Goal: Task Accomplishment & Management: Manage account settings

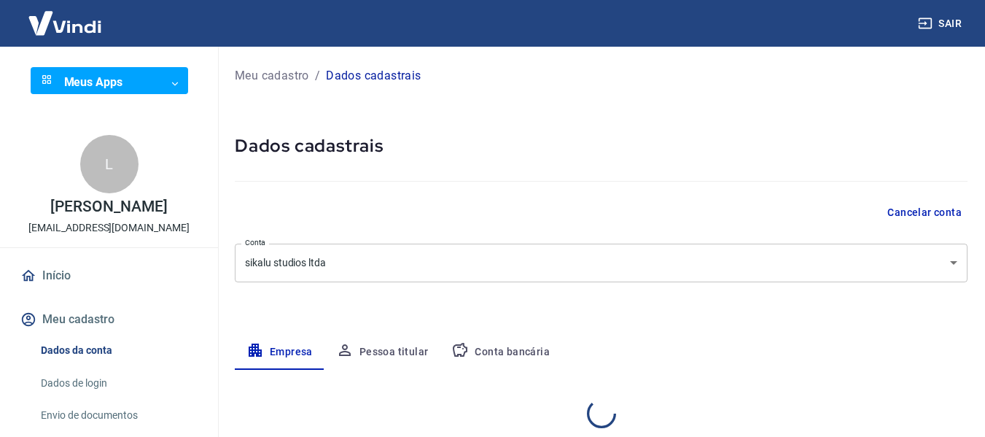
select select "SC"
select select "business"
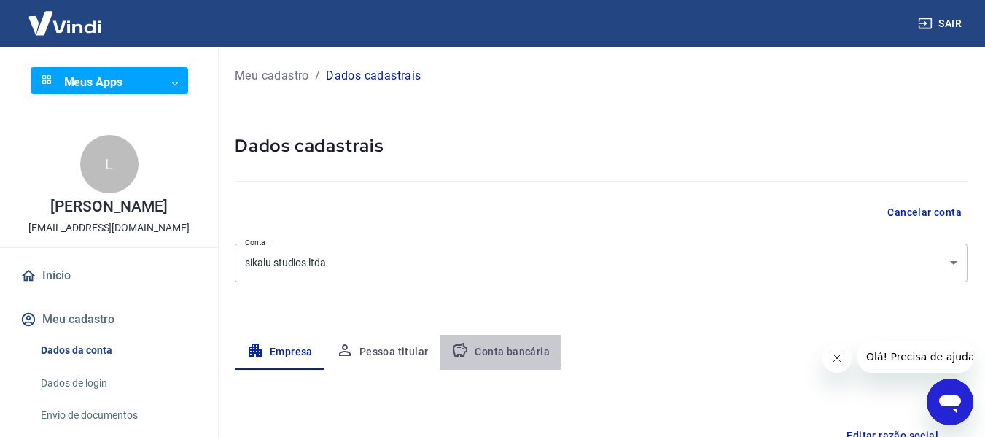
click at [485, 351] on button "Conta bancária" at bounding box center [501, 352] width 122 height 35
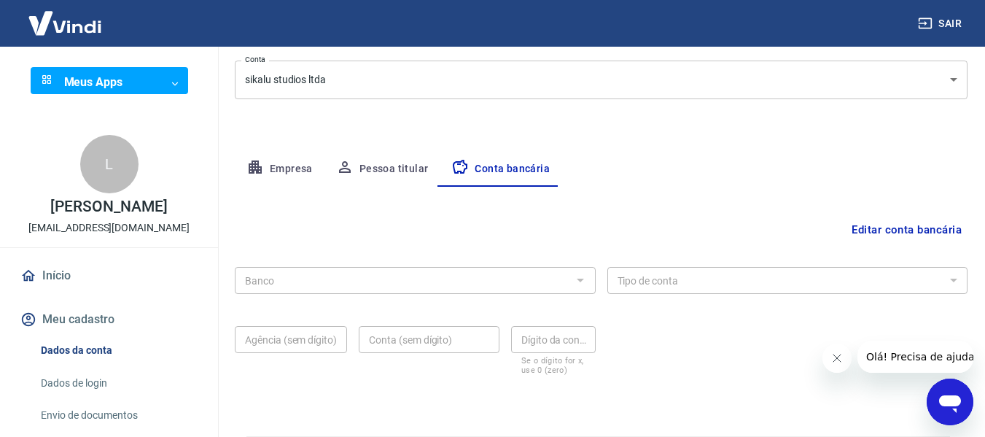
scroll to position [184, 0]
click at [889, 227] on button "Editar conta bancária" at bounding box center [907, 229] width 122 height 28
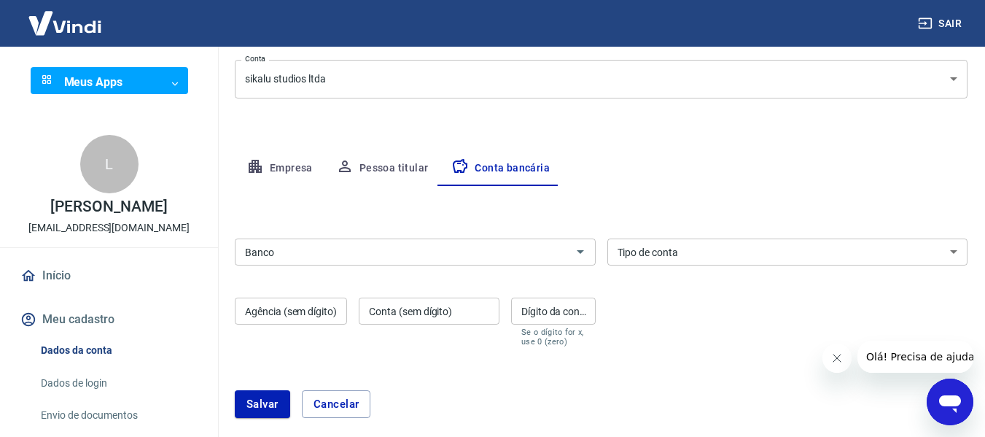
scroll to position [0, 0]
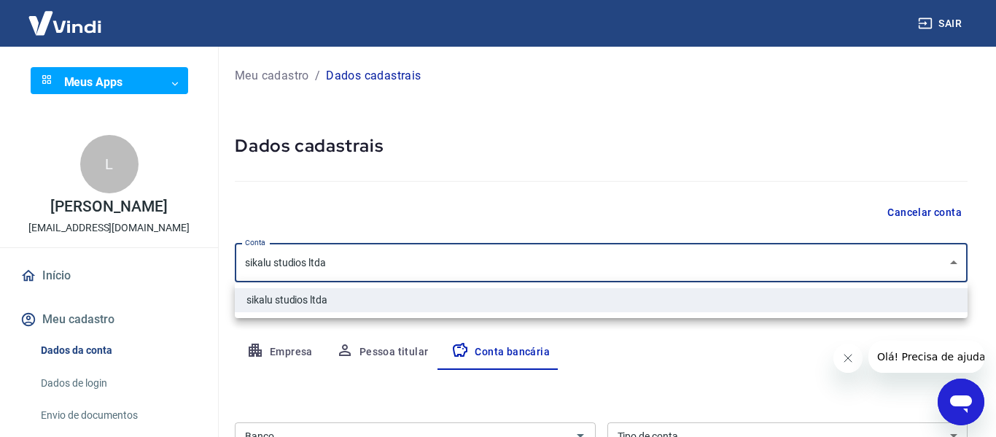
click at [696, 258] on body "Sair Meus Apps ​ ​ L [PERSON_NAME] [EMAIL_ADDRESS][DOMAIN_NAME] Início Meu cada…" at bounding box center [498, 218] width 996 height 437
click at [696, 258] on div at bounding box center [498, 218] width 996 height 437
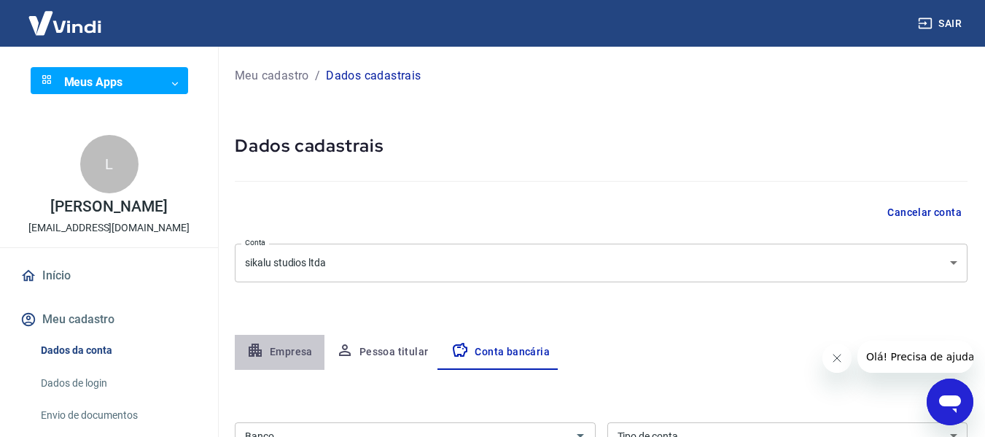
click at [290, 352] on button "Empresa" at bounding box center [280, 352] width 90 height 35
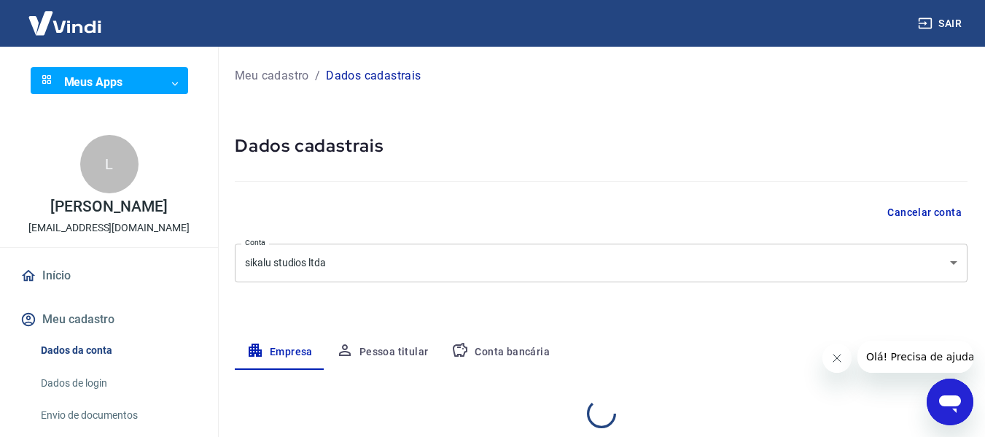
select select "SC"
select select "business"
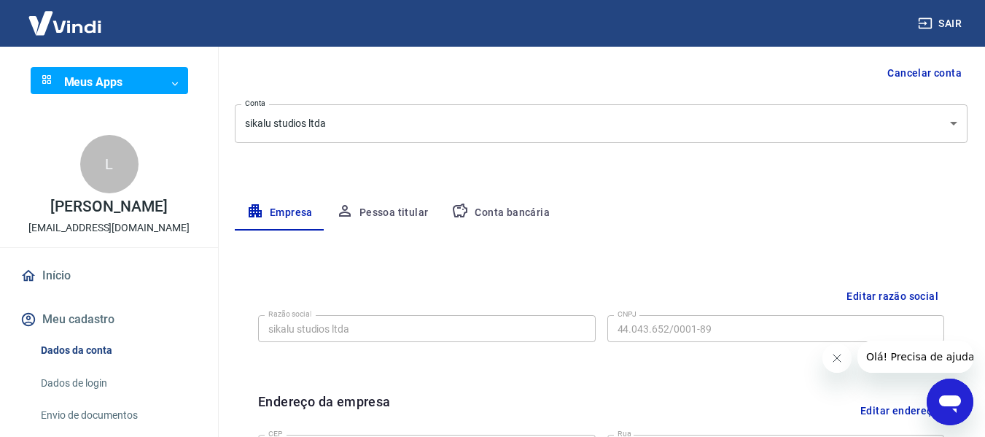
scroll to position [133, 0]
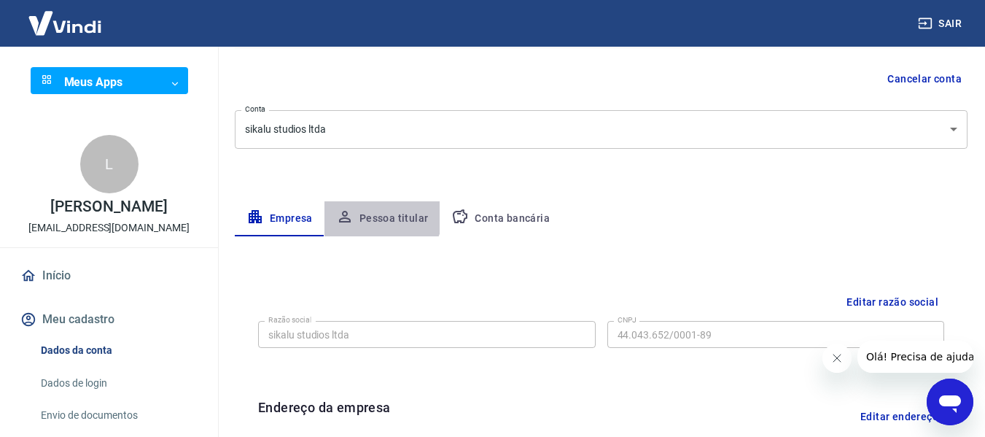
click at [381, 215] on button "Pessoa titular" at bounding box center [382, 218] width 116 height 35
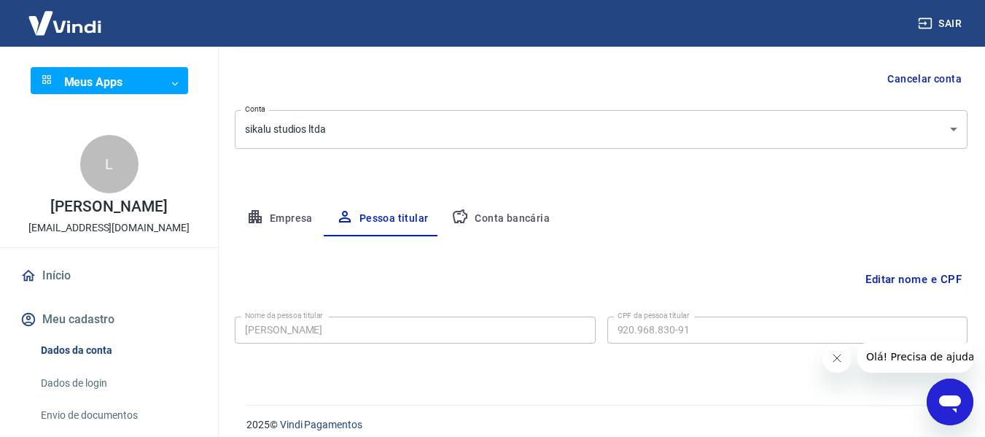
scroll to position [147, 0]
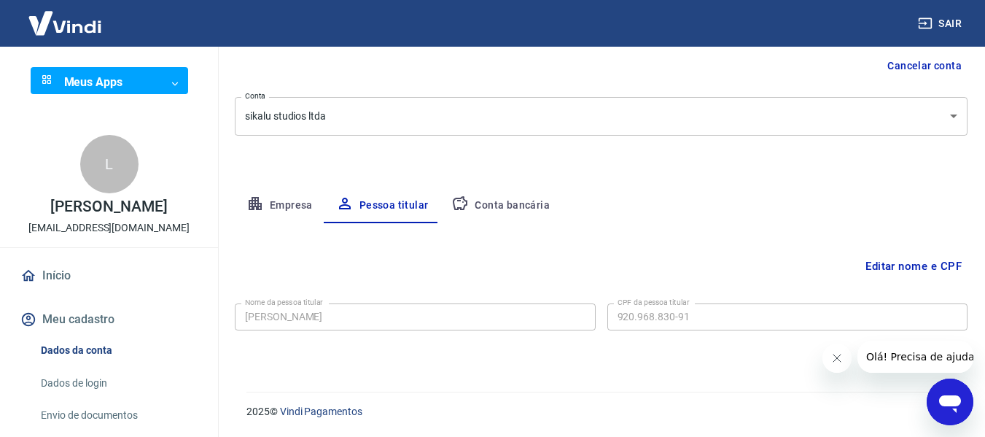
click at [478, 202] on button "Conta bancária" at bounding box center [501, 205] width 122 height 35
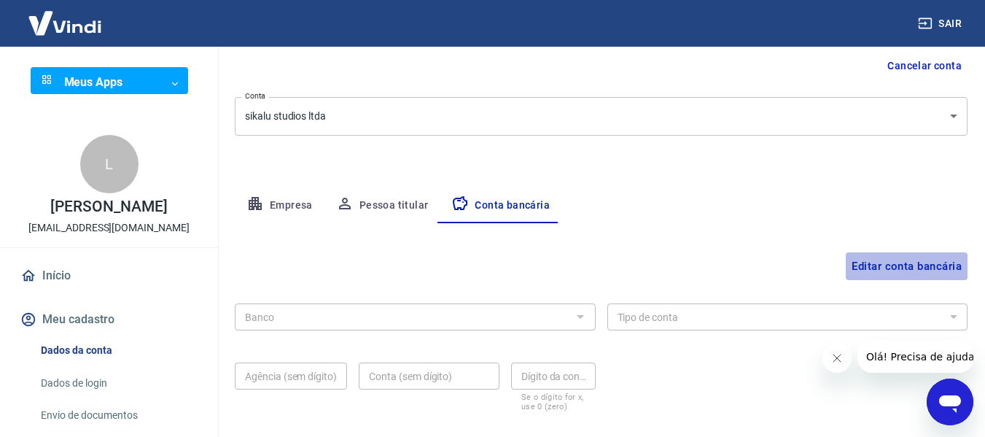
click at [863, 267] on button "Editar conta bancária" at bounding box center [907, 266] width 122 height 28
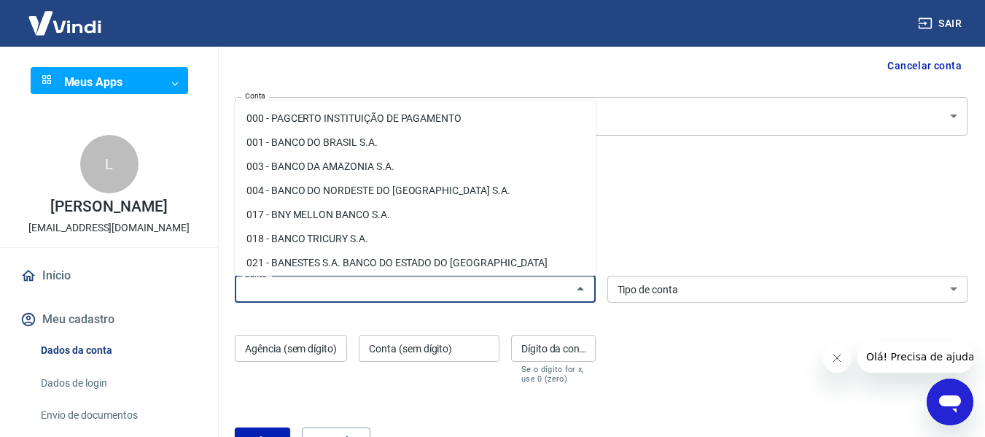
click at [408, 289] on input "Banco" at bounding box center [403, 289] width 328 height 18
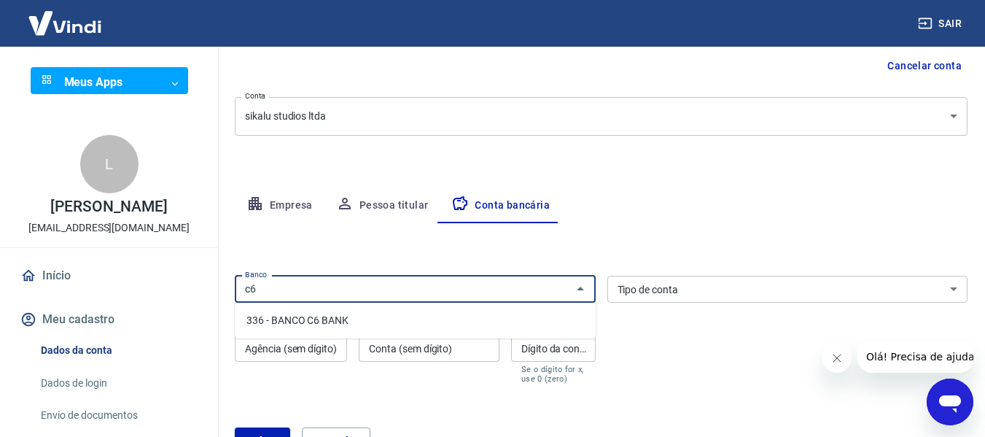
scroll to position [148, 0]
click at [298, 315] on li "336 - BANCO C6 BANK" at bounding box center [415, 319] width 361 height 24
type input "336 - BANCO C6 BANK"
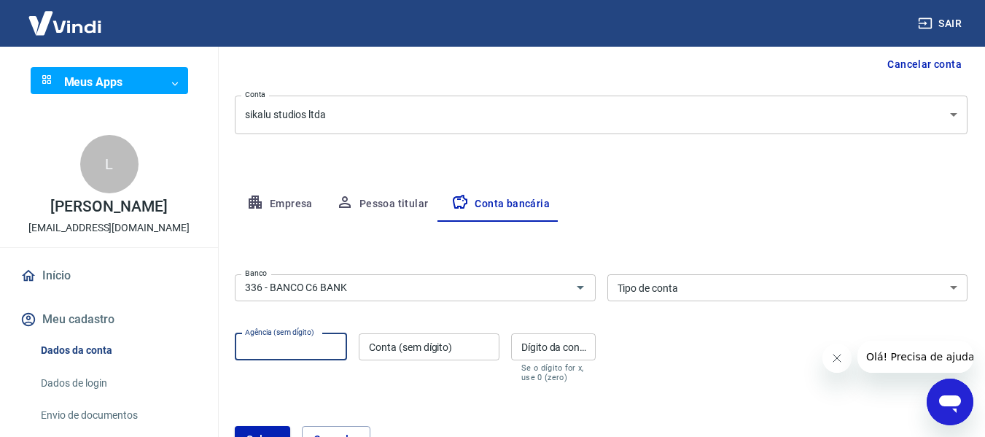
click at [287, 340] on input "Agência (sem dígito)" at bounding box center [291, 346] width 112 height 27
type input "0001"
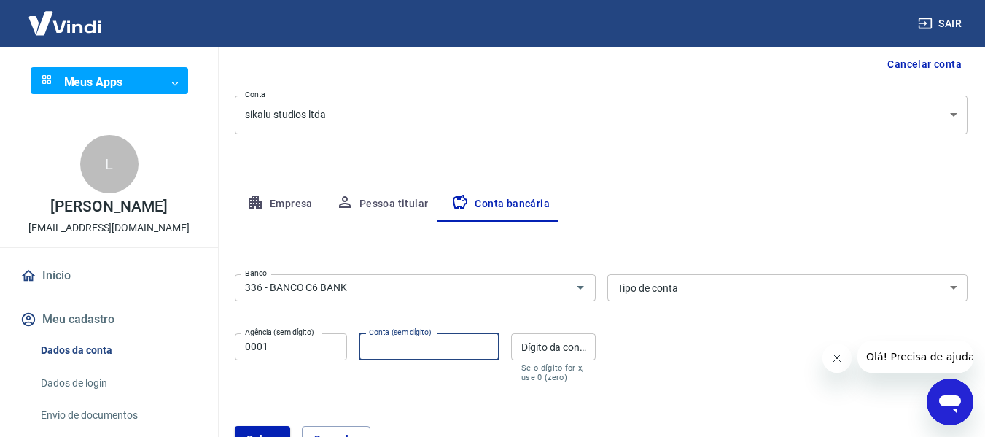
click at [391, 351] on input "Conta (sem dígito)" at bounding box center [429, 346] width 141 height 27
type input "12882602"
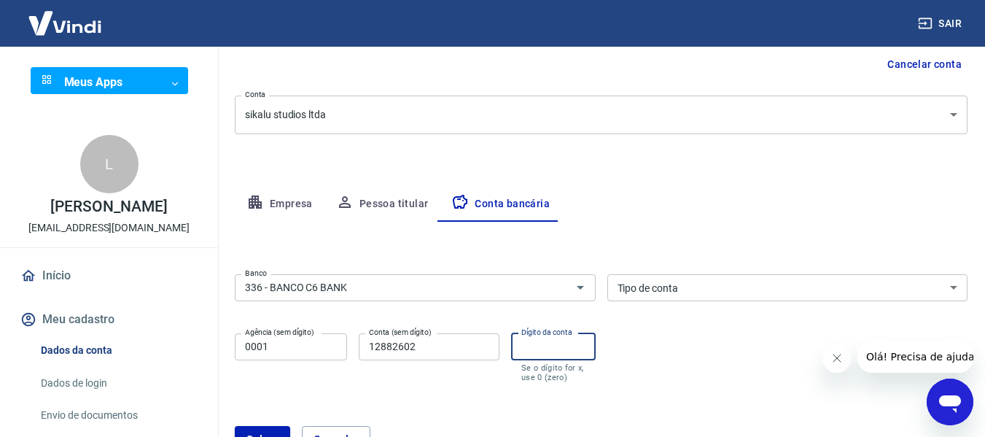
click at [542, 346] on input "Dígito da conta" at bounding box center [553, 346] width 85 height 27
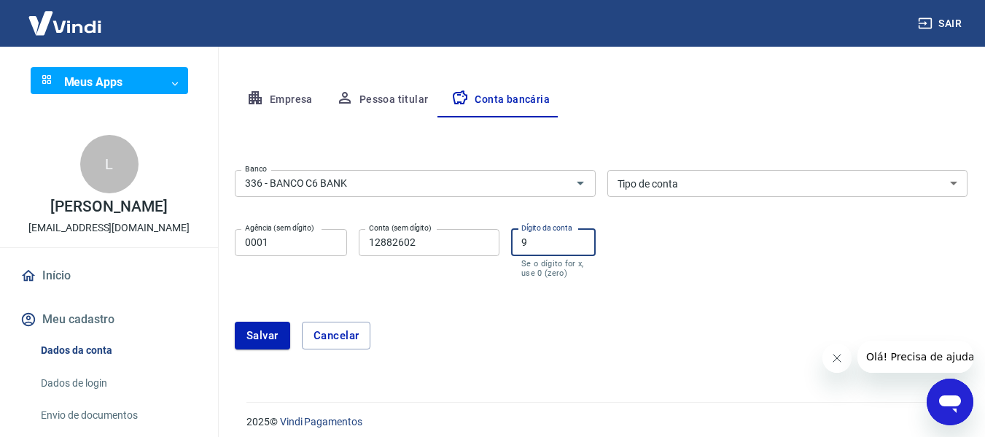
scroll to position [262, 0]
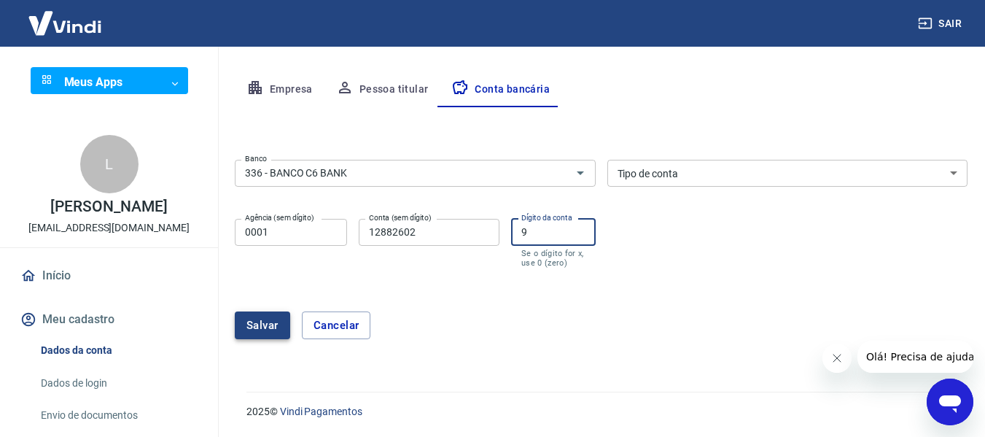
type input "9"
click at [249, 317] on button "Salvar" at bounding box center [262, 325] width 55 height 28
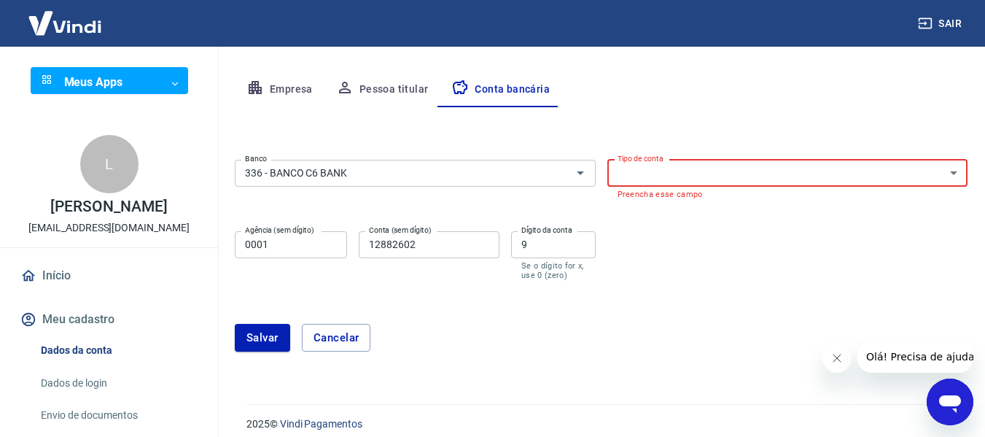
click at [699, 174] on select "Conta Corrente Conta Poupança" at bounding box center [787, 173] width 361 height 27
select select "1"
click at [607, 160] on select "Conta Corrente Conta Poupança" at bounding box center [787, 173] width 361 height 27
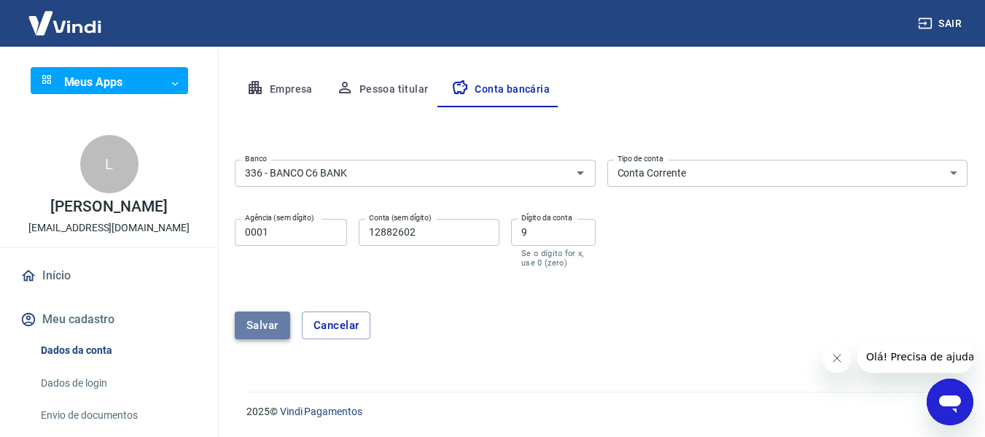
click at [269, 317] on button "Salvar" at bounding box center [262, 325] width 55 height 28
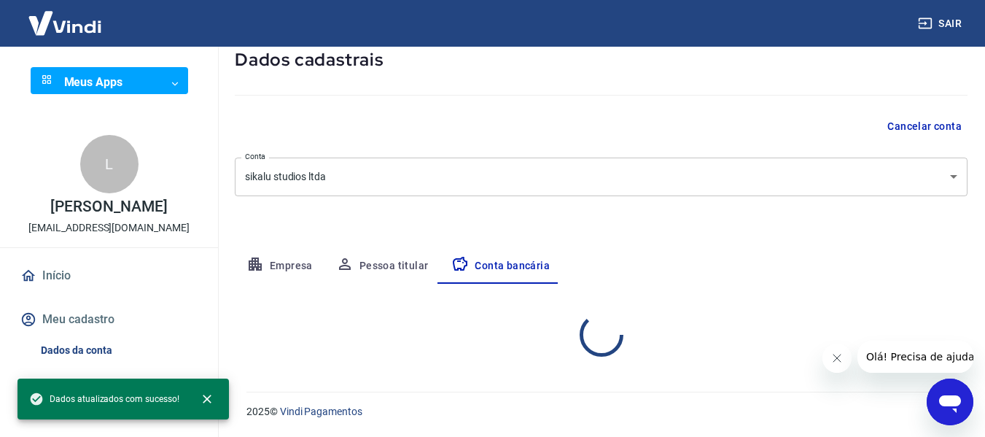
select select "1"
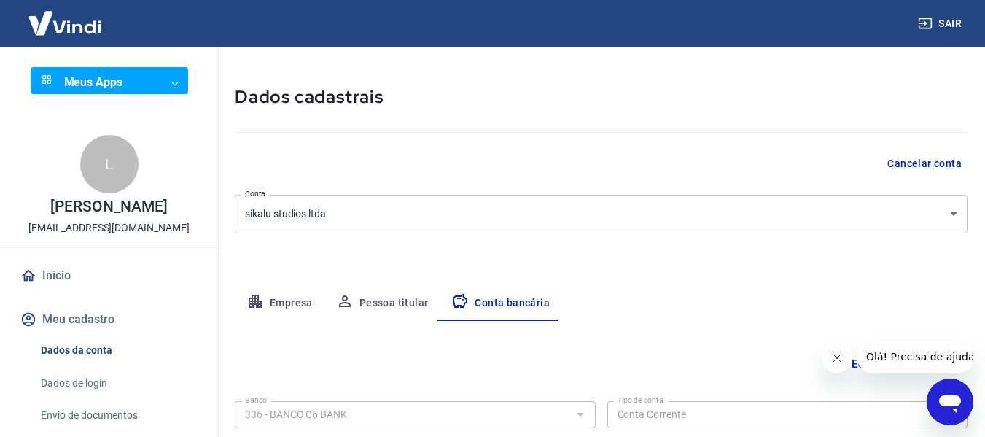
scroll to position [0, 0]
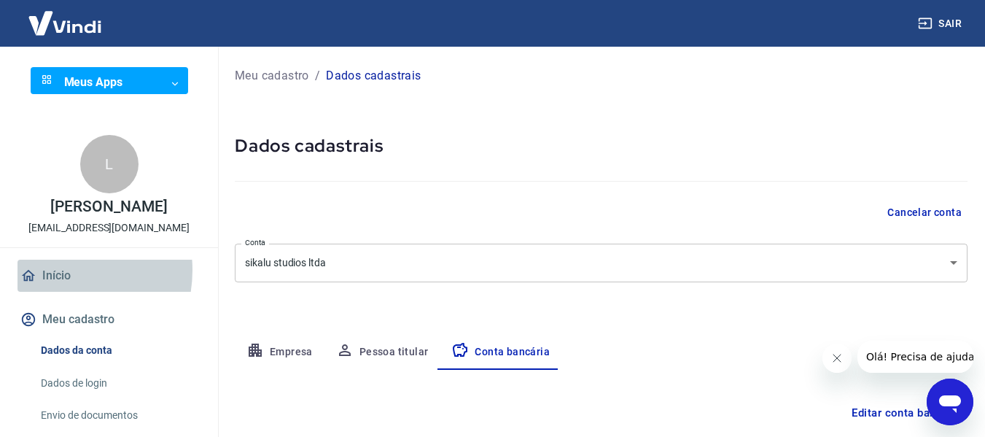
click at [54, 270] on link "Início" at bounding box center [108, 276] width 183 height 32
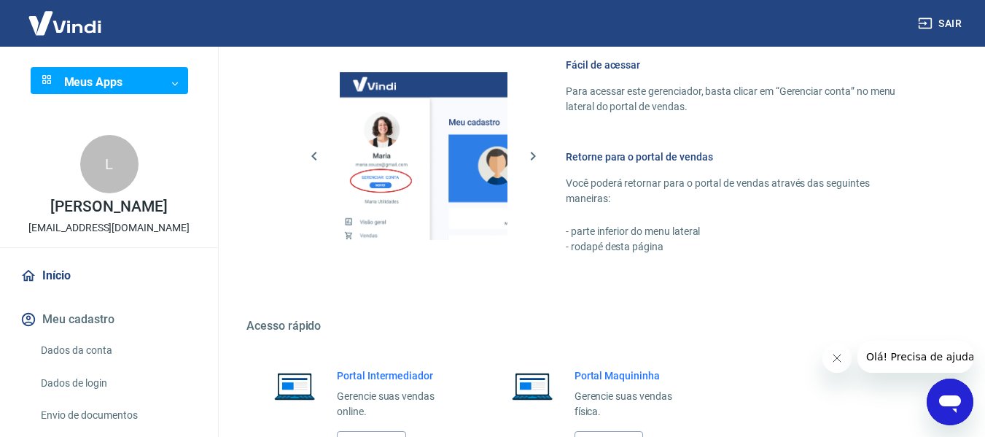
scroll to position [760, 0]
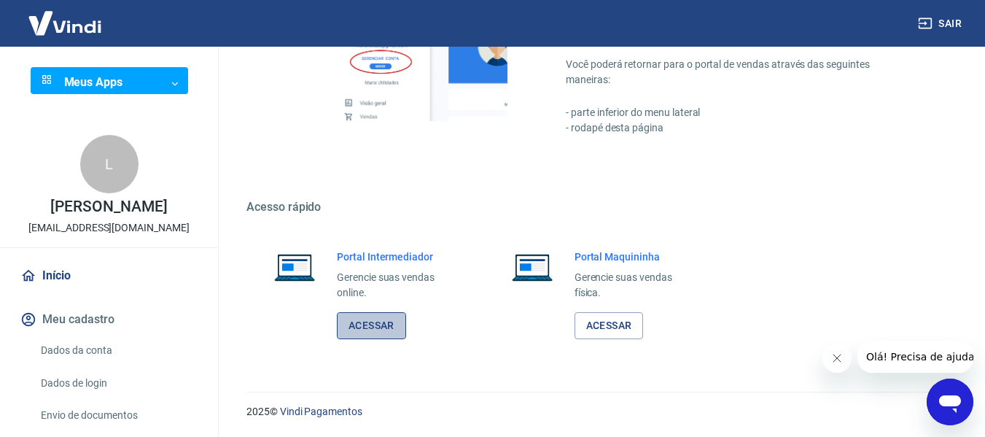
click at [357, 324] on link "Acessar" at bounding box center [371, 325] width 69 height 27
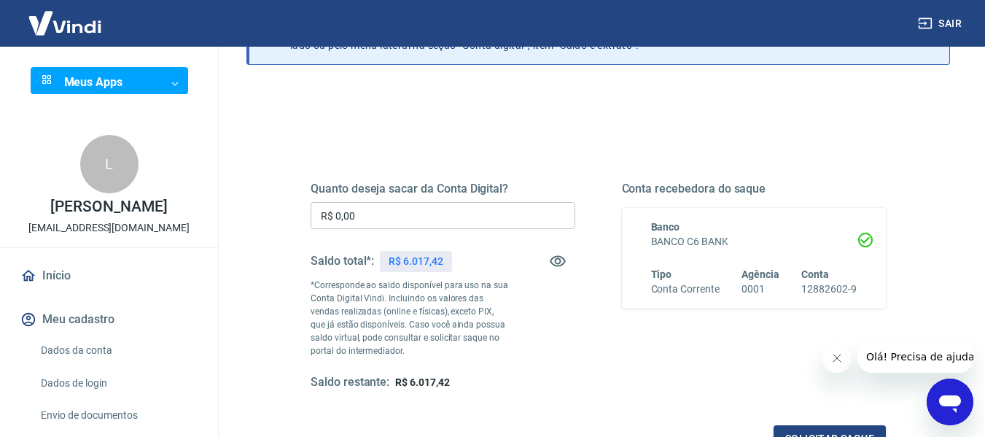
scroll to position [111, 0]
click at [374, 208] on input "R$ 0,00" at bounding box center [443, 216] width 265 height 27
click at [619, 357] on div "Quanto deseja sacar da Conta Digital? R$ 0,00 ​ Saldo total*: R$ 6.017,42 *Corr…" at bounding box center [598, 286] width 575 height 209
click at [412, 219] on input "R$ 0,00" at bounding box center [443, 216] width 265 height 27
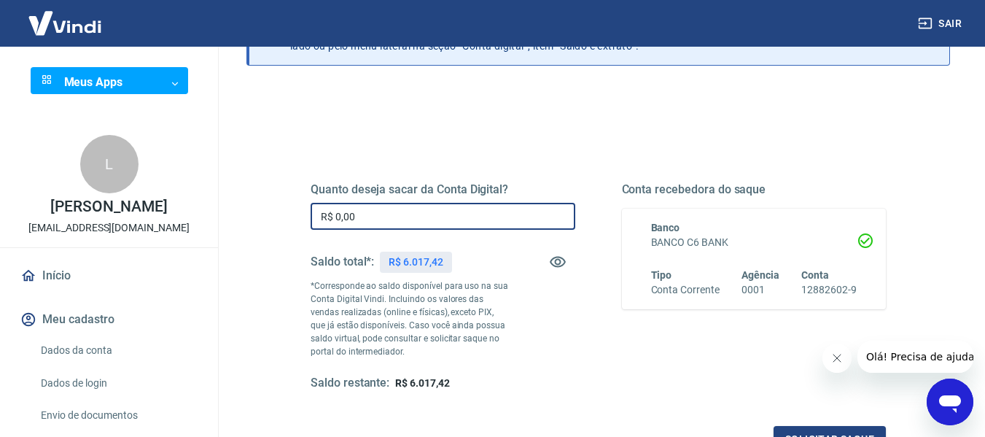
click at [392, 214] on input "R$ 0,00" at bounding box center [443, 216] width 265 height 27
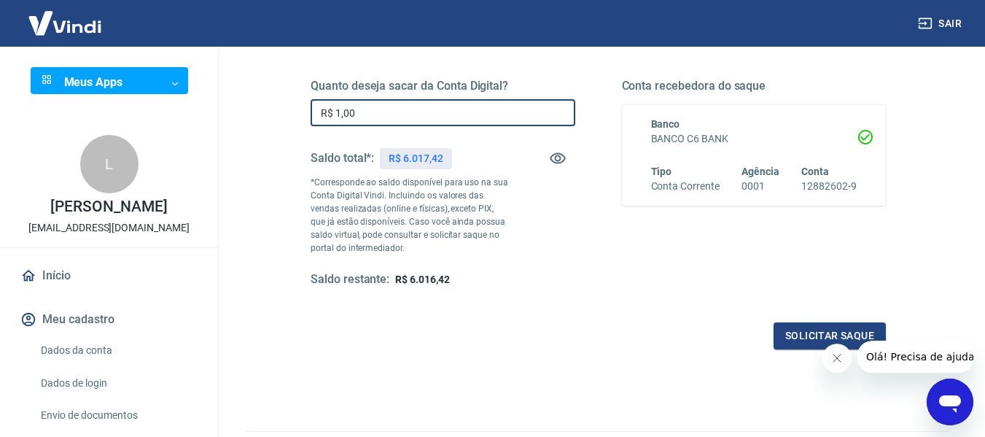
scroll to position [297, 0]
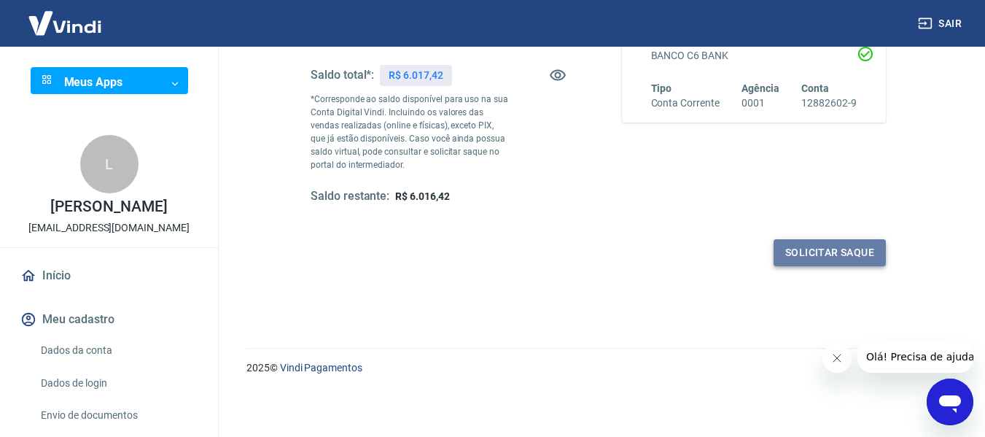
click at [841, 257] on button "Solicitar saque" at bounding box center [830, 252] width 112 height 27
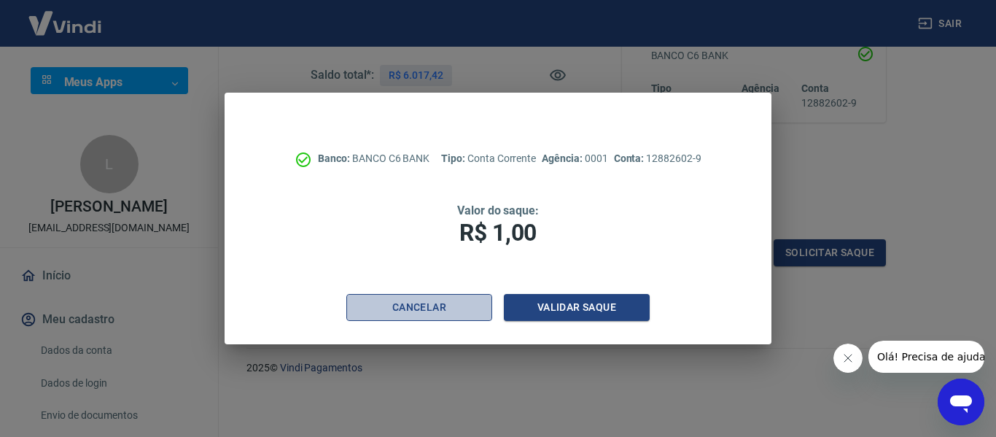
click at [410, 309] on button "Cancelar" at bounding box center [419, 307] width 146 height 27
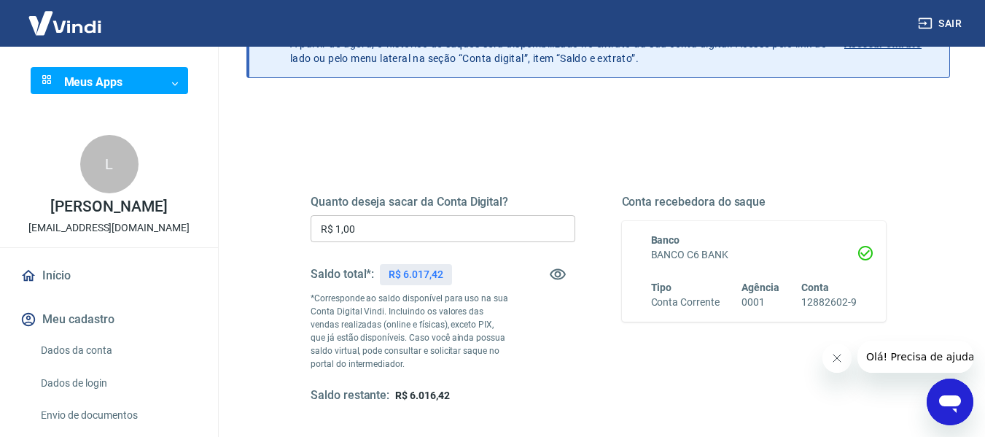
scroll to position [0, 0]
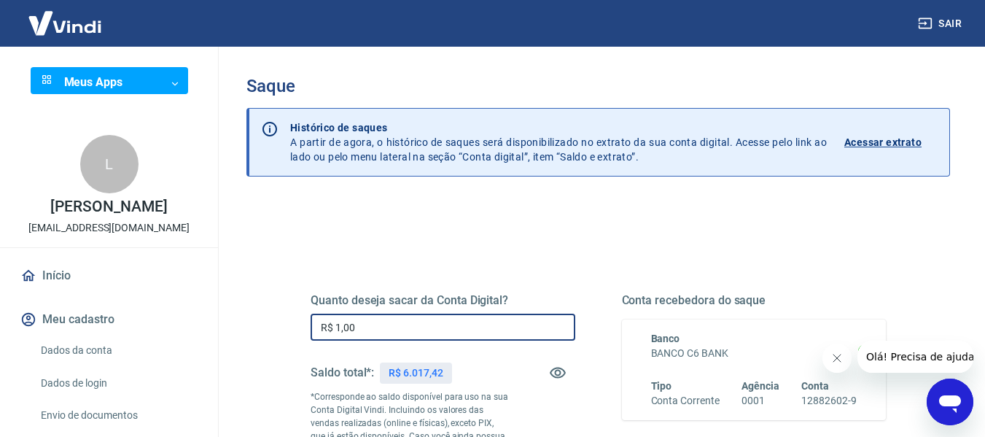
click at [363, 330] on input "R$ 1,00" at bounding box center [443, 326] width 265 height 27
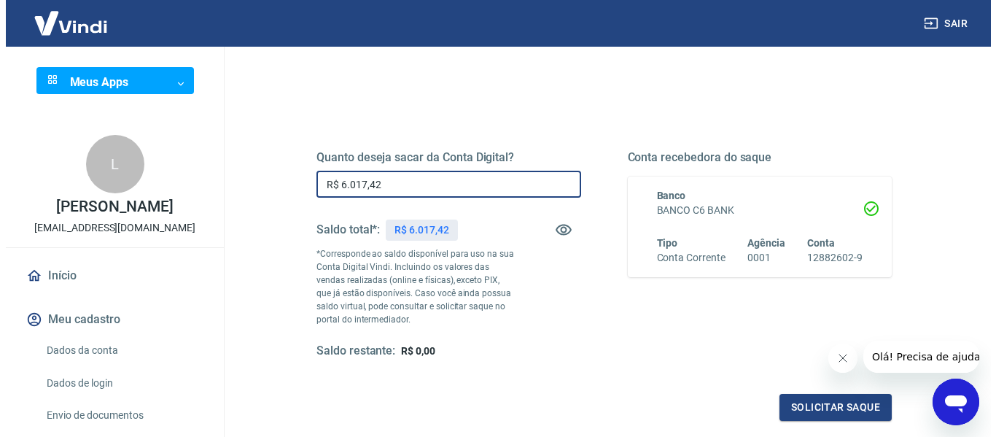
scroll to position [144, 0]
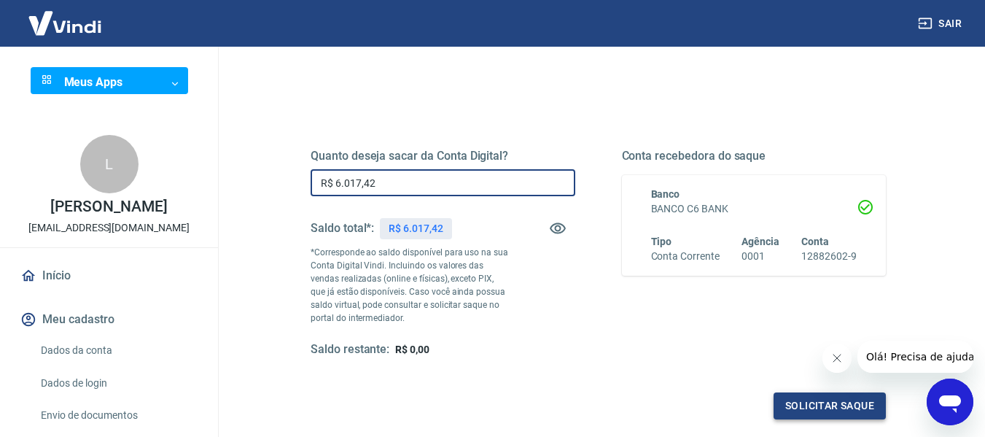
type input "R$ 6.017,42"
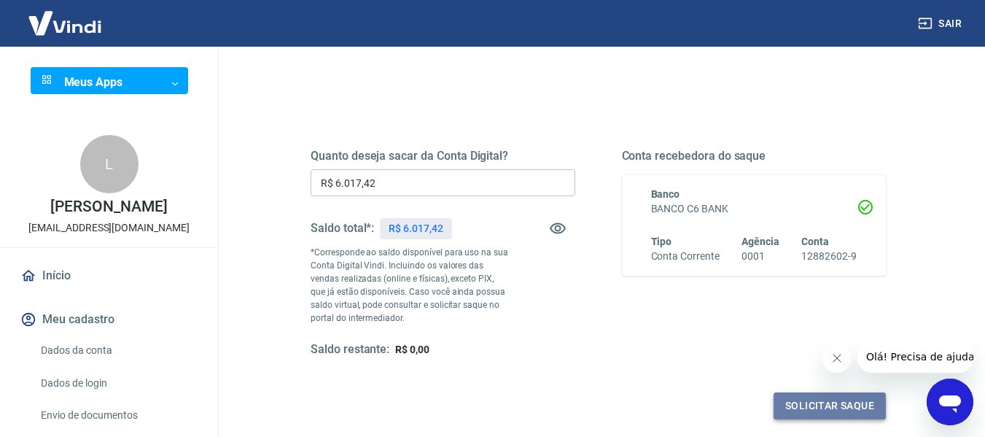
click at [814, 402] on button "Solicitar saque" at bounding box center [830, 405] width 112 height 27
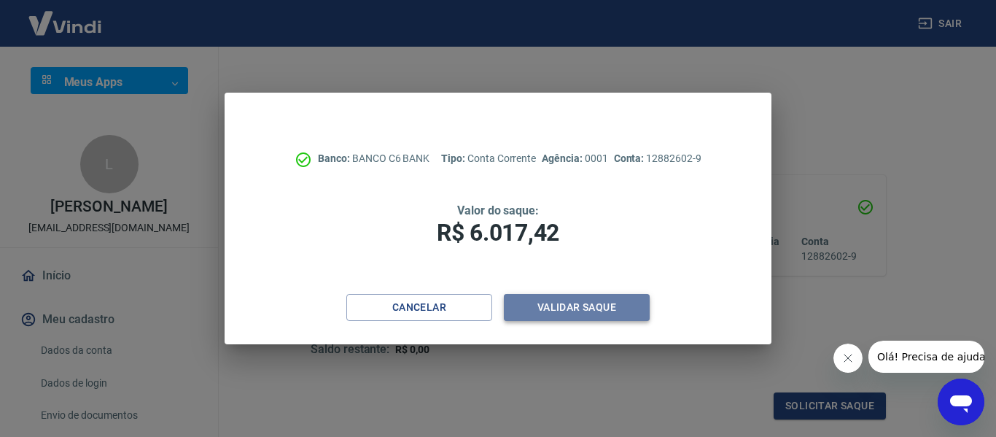
click at [550, 307] on button "Validar saque" at bounding box center [577, 307] width 146 height 27
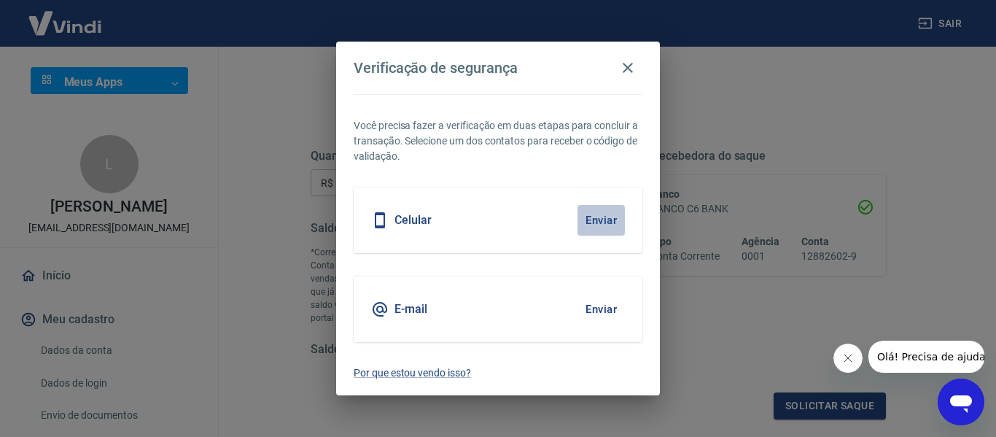
click at [601, 223] on button "Enviar" at bounding box center [600, 220] width 47 height 31
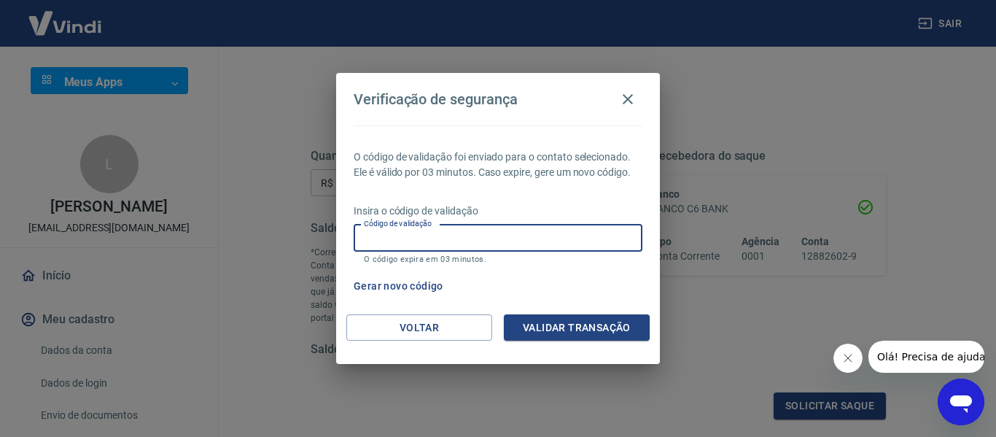
click at [373, 239] on input "Código de validação" at bounding box center [498, 238] width 289 height 27
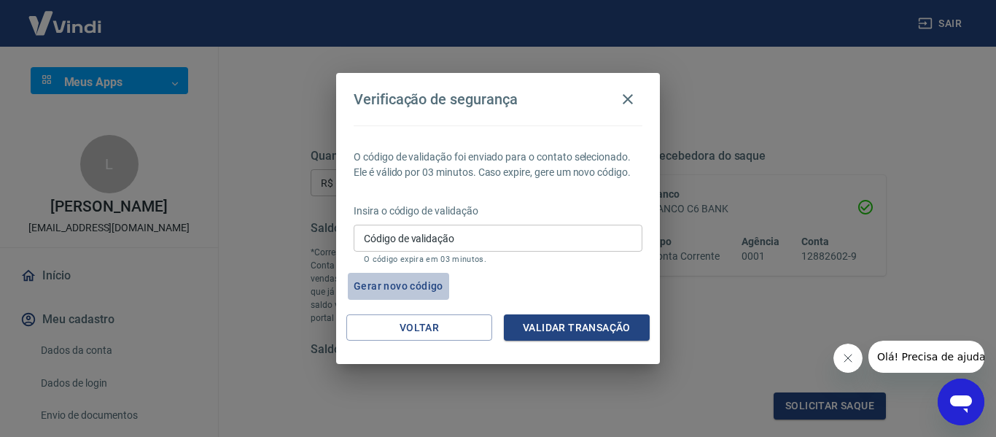
click at [377, 280] on button "Gerar novo código" at bounding box center [398, 286] width 101 height 27
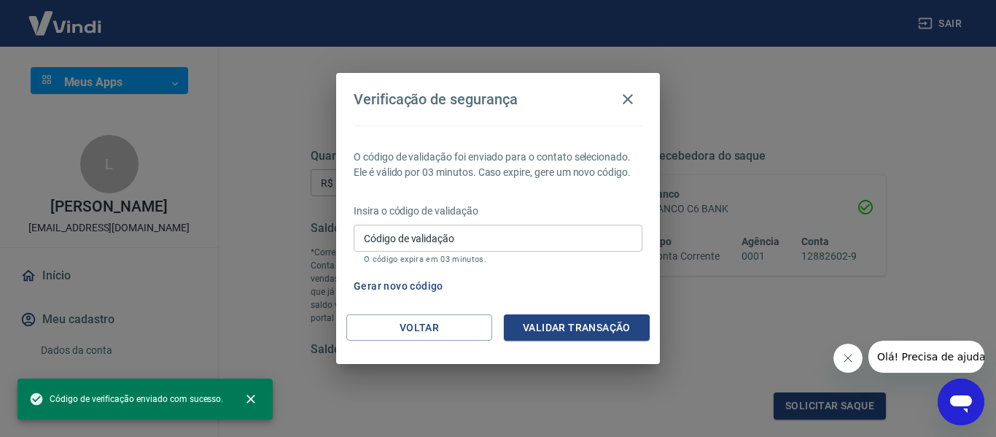
click at [103, 401] on span "Código de verificação enviado com sucesso." at bounding box center [126, 398] width 194 height 15
click at [429, 391] on div "Verificação de segurança O código de validação foi enviado para o contato selec…" at bounding box center [498, 218] width 996 height 437
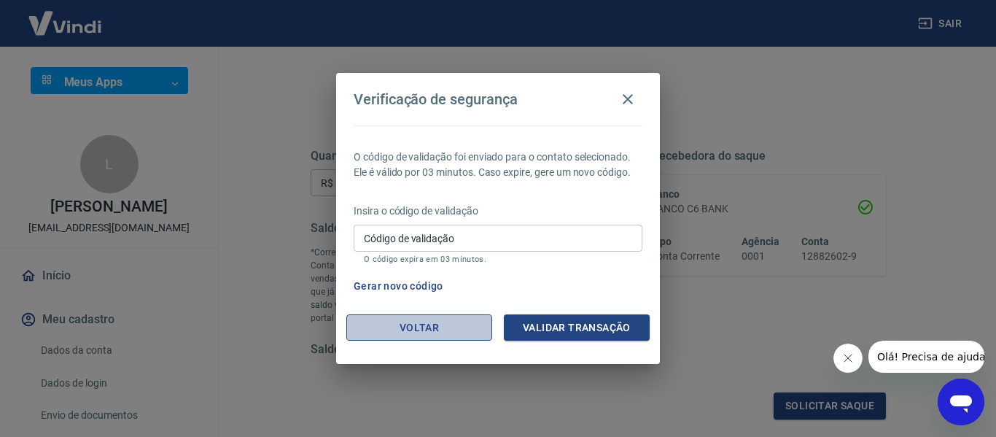
click at [418, 328] on button "Voltar" at bounding box center [419, 327] width 146 height 27
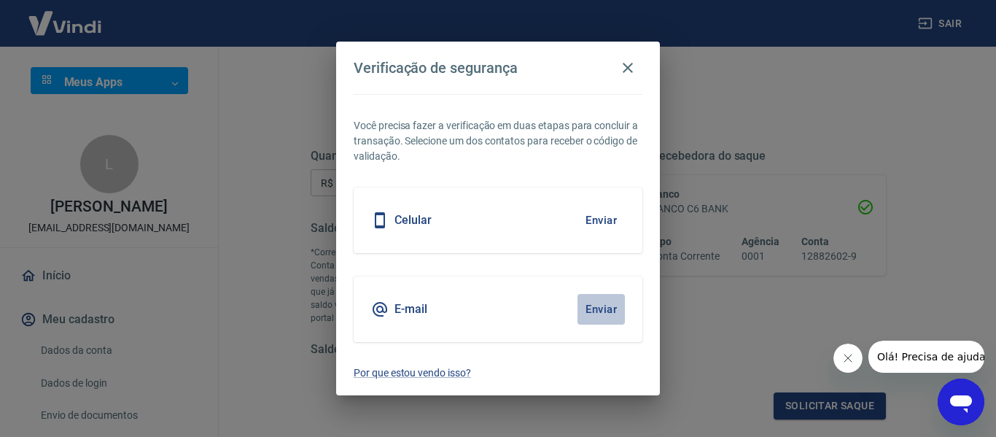
click at [600, 311] on button "Enviar" at bounding box center [600, 309] width 47 height 31
click at [600, 307] on button "Enviar" at bounding box center [600, 309] width 47 height 31
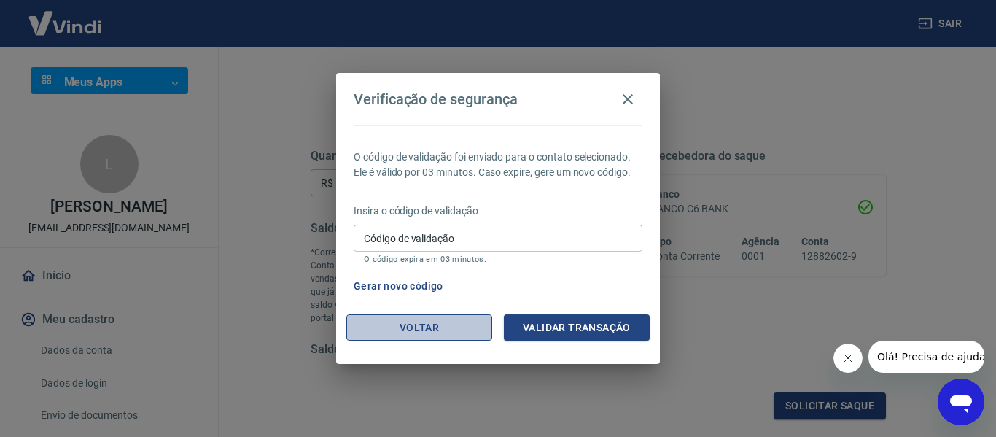
click at [390, 330] on button "Voltar" at bounding box center [419, 327] width 146 height 27
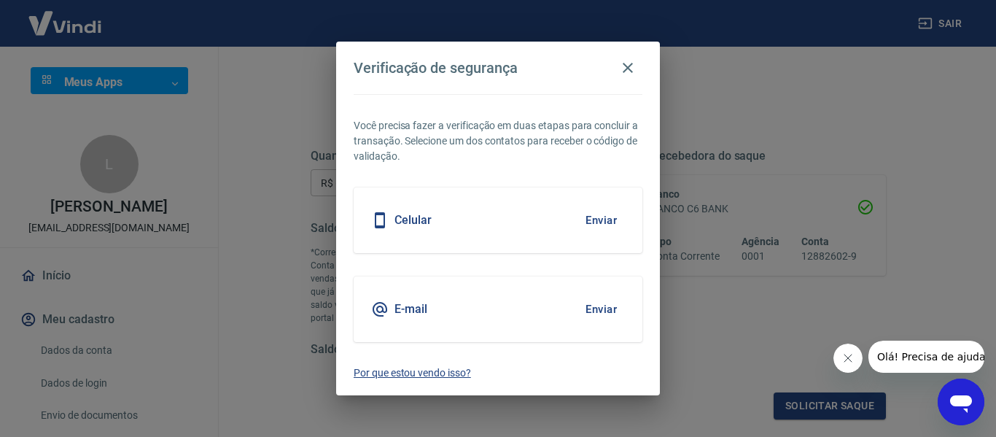
click at [381, 373] on p "Por que estou vendo isso?" at bounding box center [498, 372] width 289 height 15
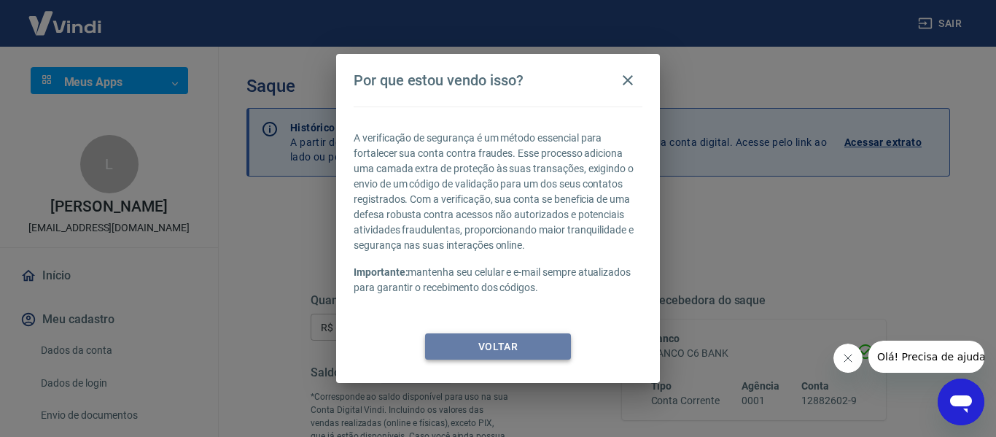
click at [504, 337] on button "Voltar" at bounding box center [498, 346] width 146 height 27
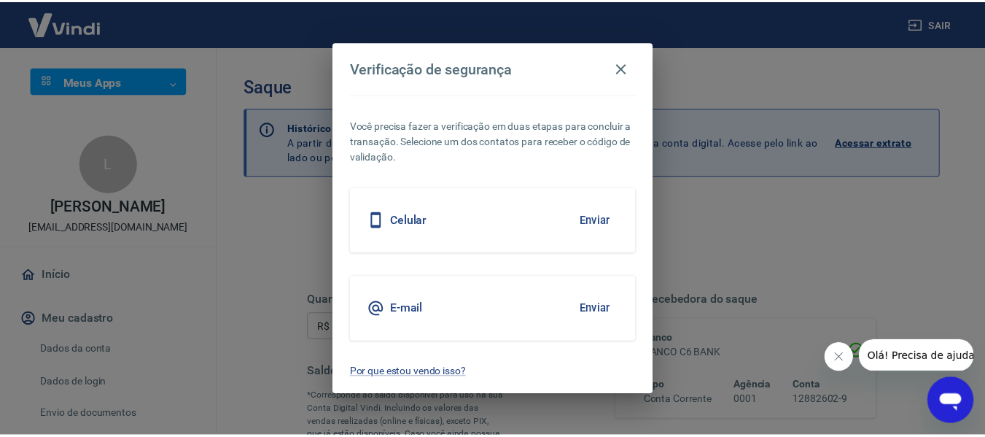
scroll to position [297, 0]
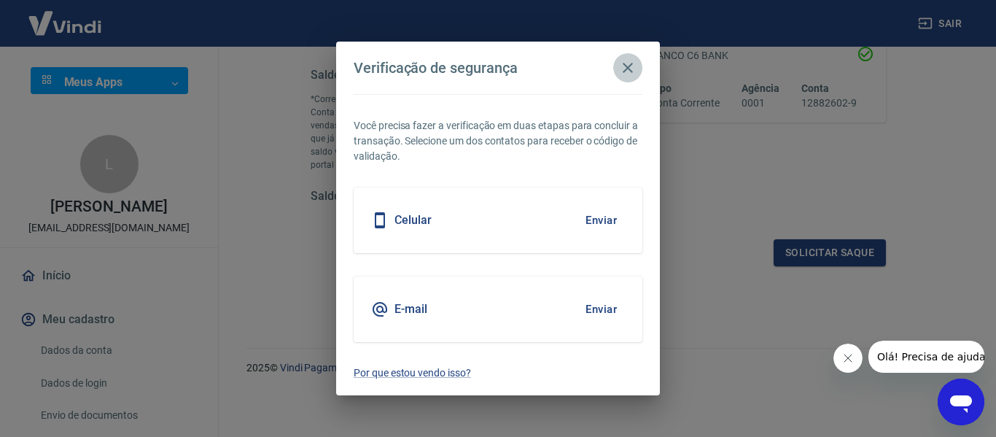
click at [627, 65] on icon "button" at bounding box center [627, 67] width 17 height 17
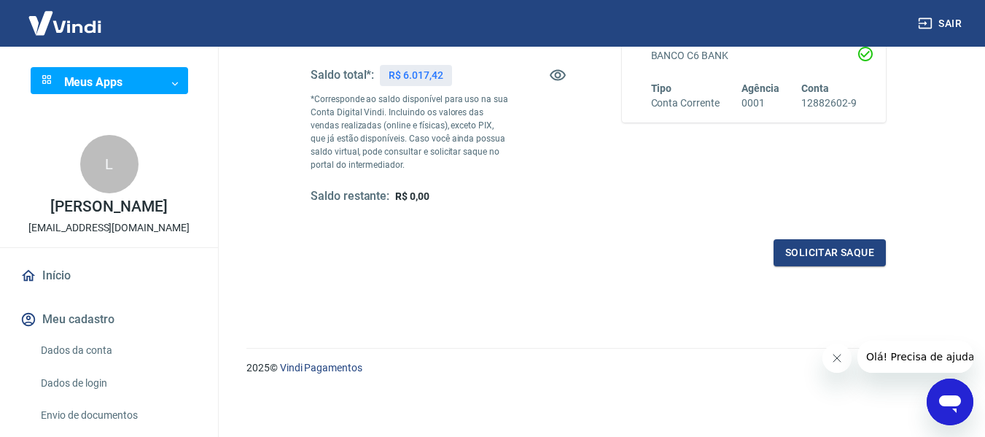
click at [946, 400] on icon "Abrir janela de mensagens" at bounding box center [950, 403] width 22 height 17
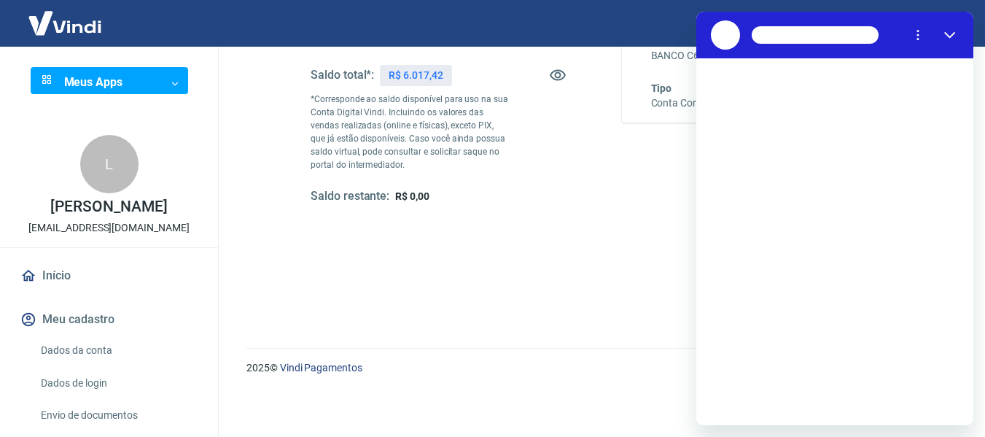
scroll to position [0, 0]
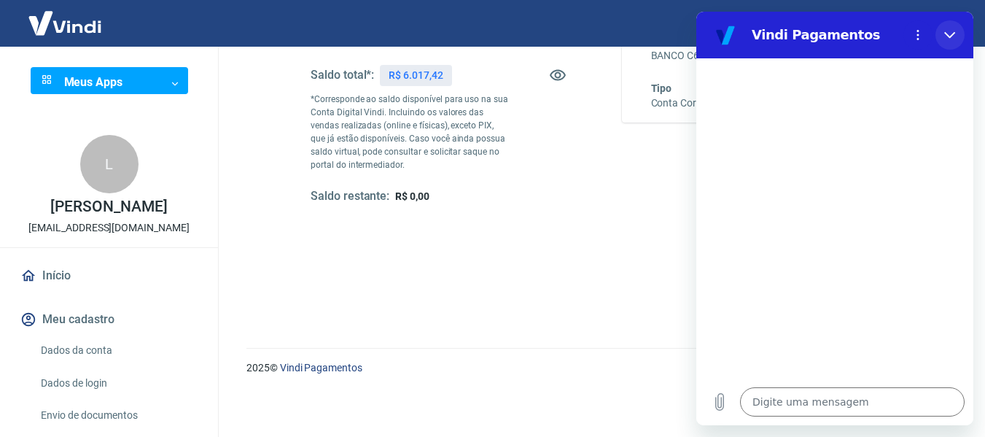
click at [950, 33] on icon "Fechar" at bounding box center [950, 35] width 12 height 12
type textarea "x"
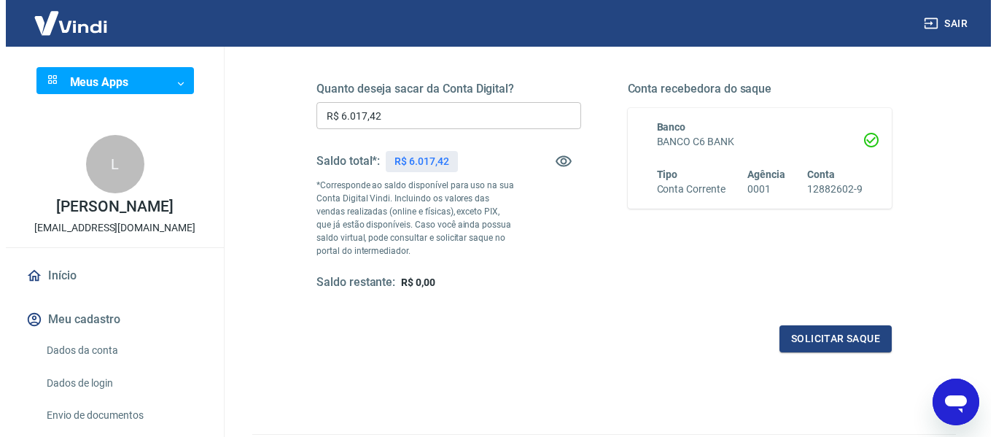
scroll to position [297, 0]
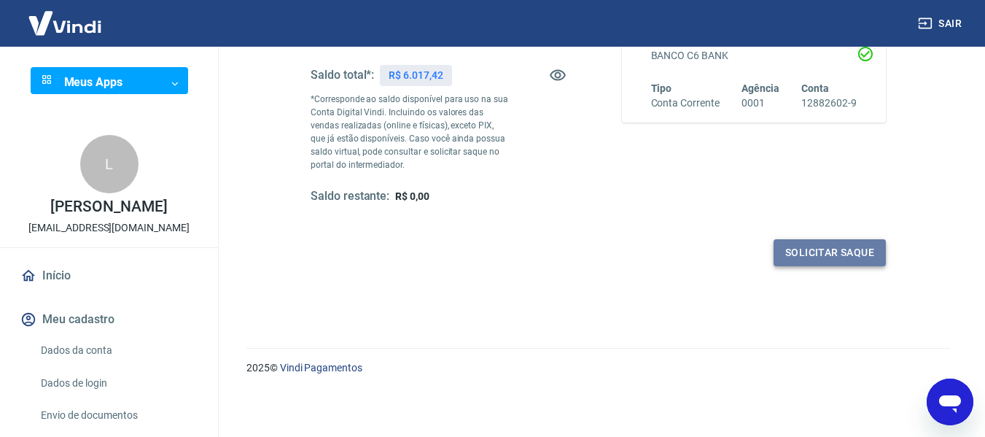
click at [823, 249] on button "Solicitar saque" at bounding box center [830, 252] width 112 height 27
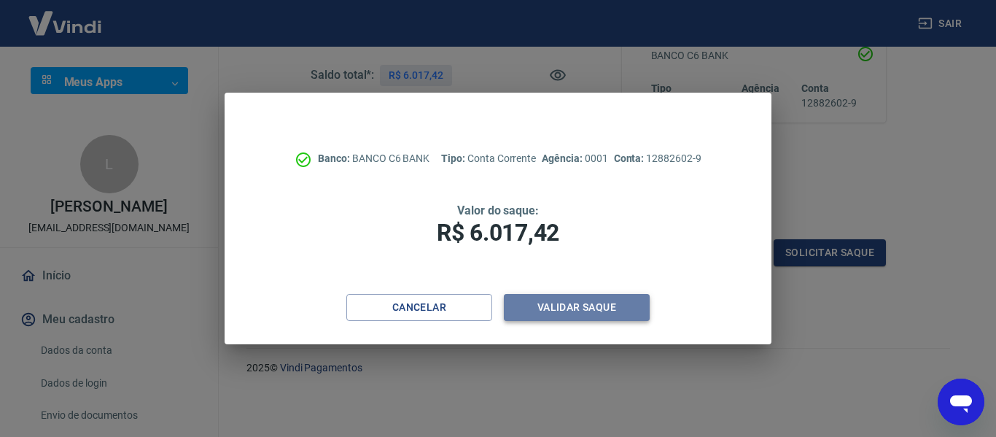
click at [536, 308] on button "Validar saque" at bounding box center [577, 307] width 146 height 27
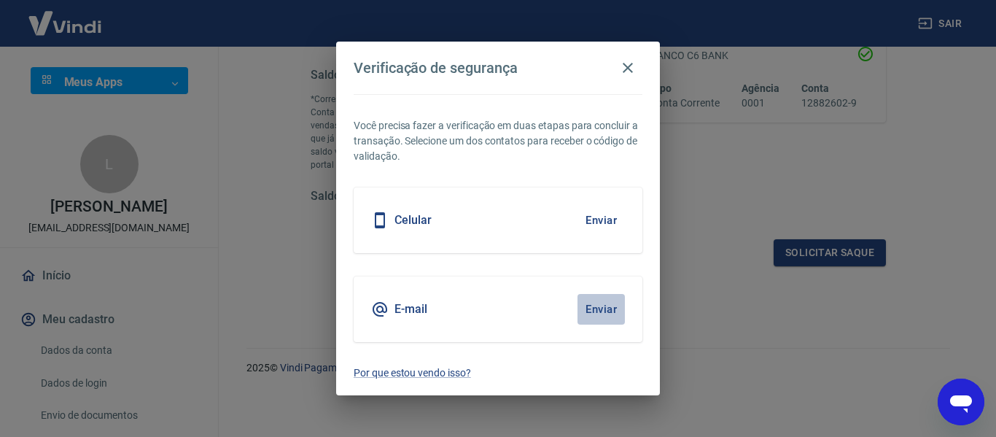
click at [597, 308] on button "Enviar" at bounding box center [600, 309] width 47 height 31
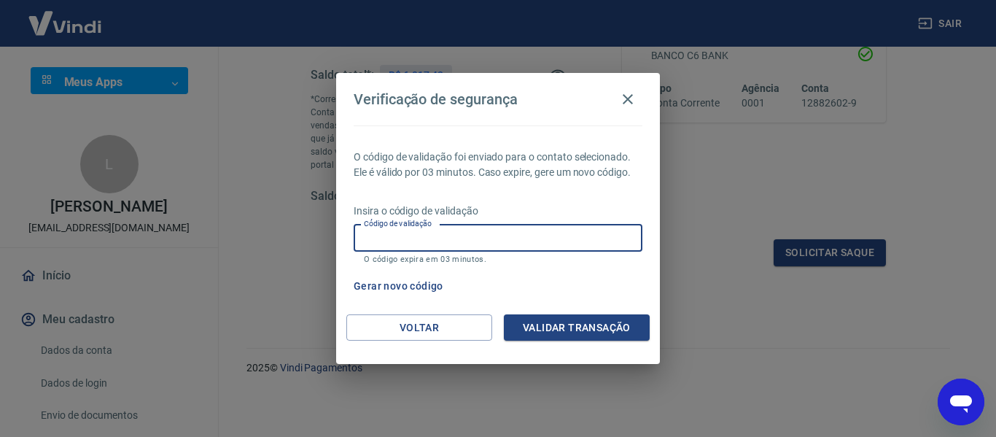
click at [462, 238] on input "Código de validação" at bounding box center [498, 238] width 289 height 27
type input "850469"
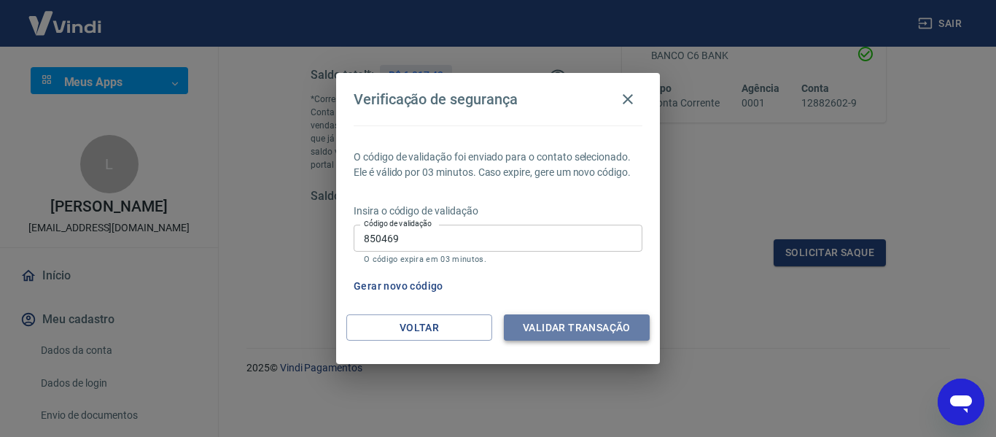
click at [569, 325] on button "Validar transação" at bounding box center [577, 327] width 146 height 27
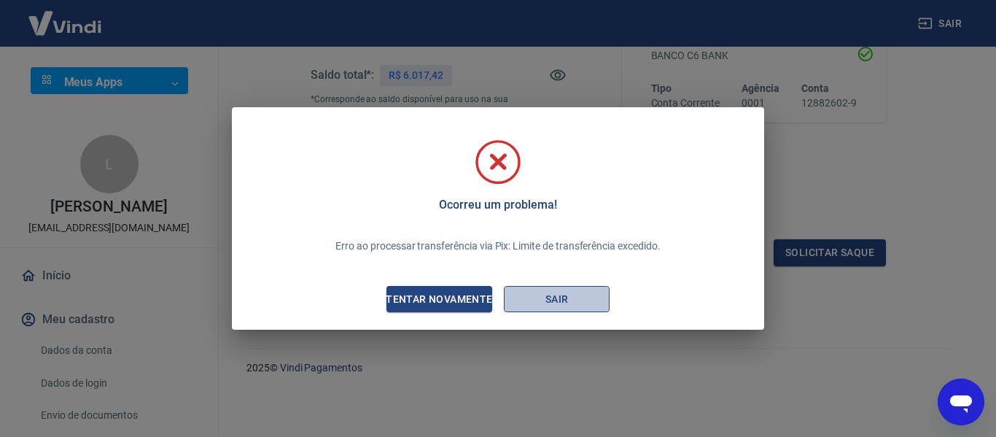
click at [548, 294] on button "Sair" at bounding box center [557, 299] width 106 height 27
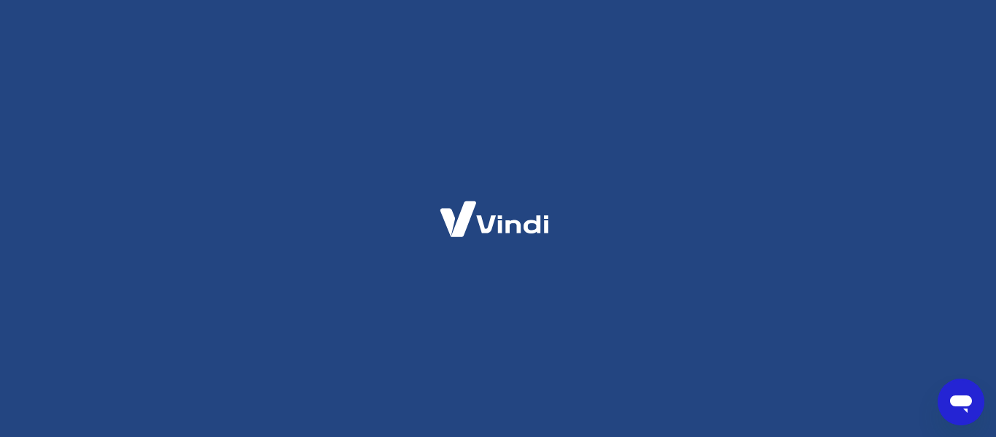
type textarea "x"
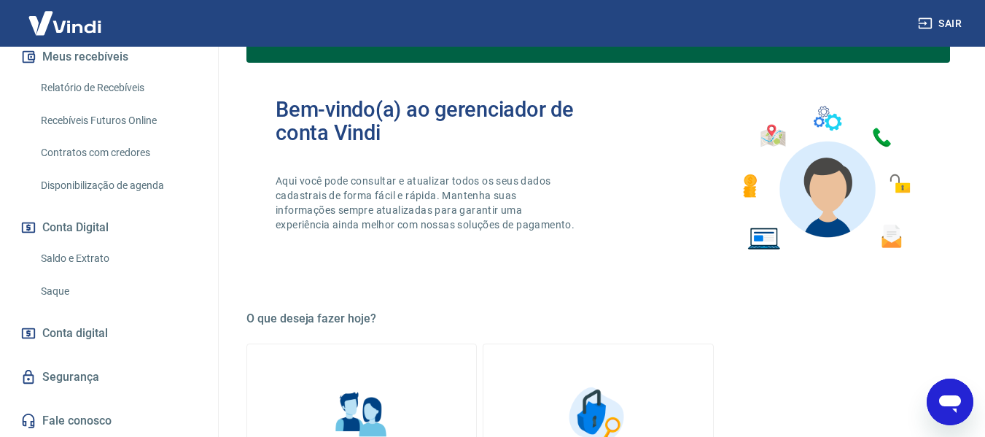
scroll to position [126, 0]
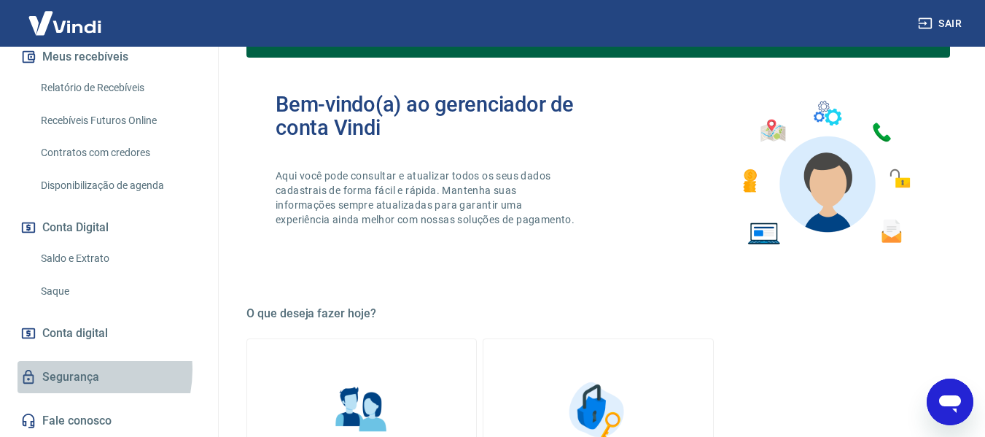
click at [63, 370] on link "Segurança" at bounding box center [108, 377] width 183 height 32
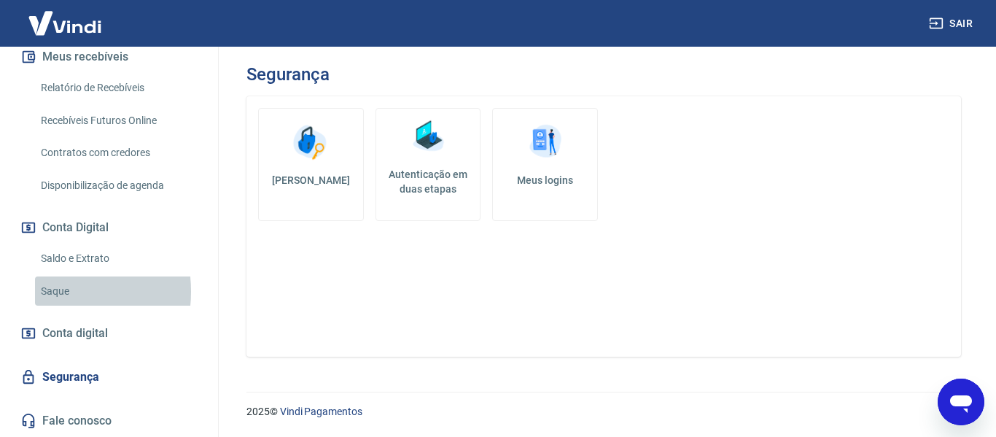
click at [51, 292] on link "Saque" at bounding box center [117, 291] width 165 height 30
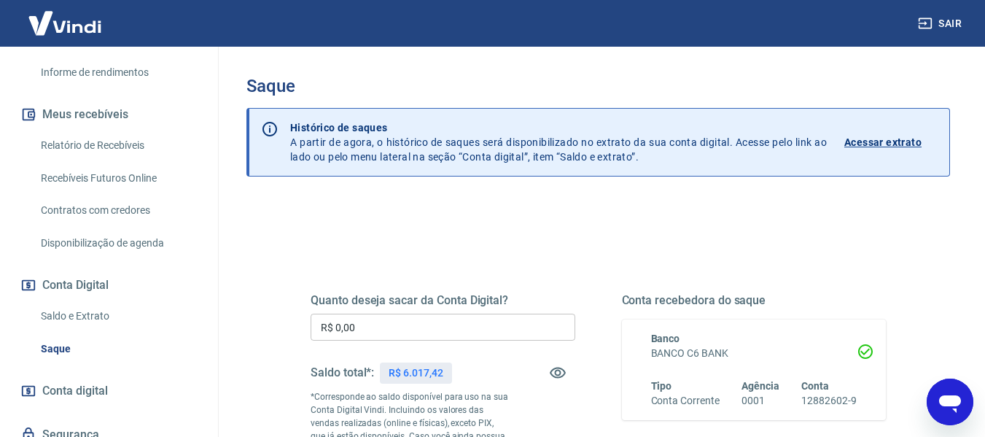
scroll to position [377, 0]
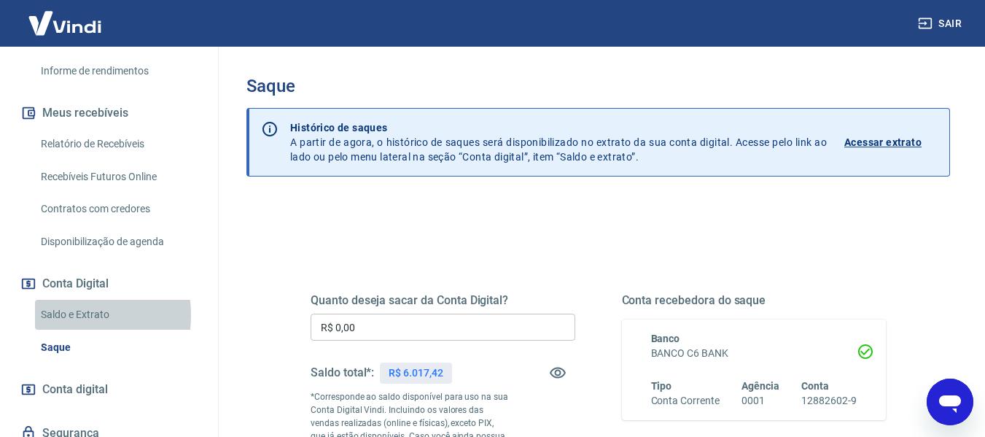
click at [52, 315] on link "Saldo e Extrato" at bounding box center [117, 315] width 165 height 30
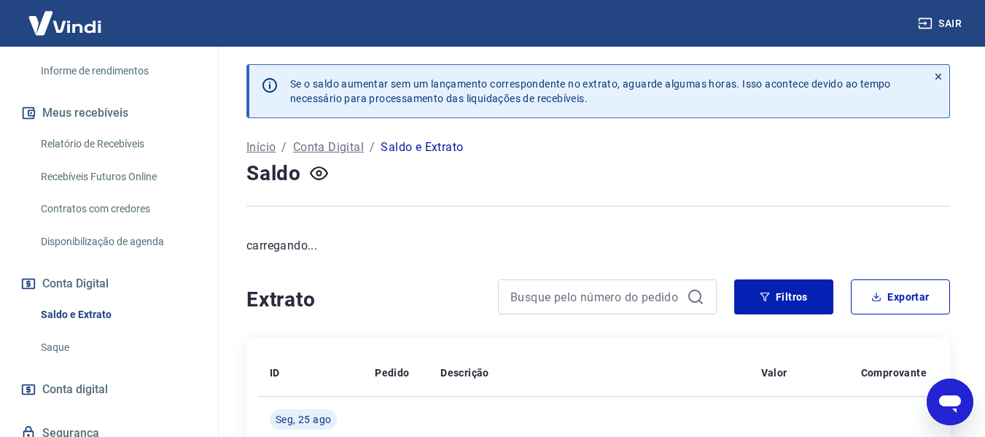
scroll to position [433, 0]
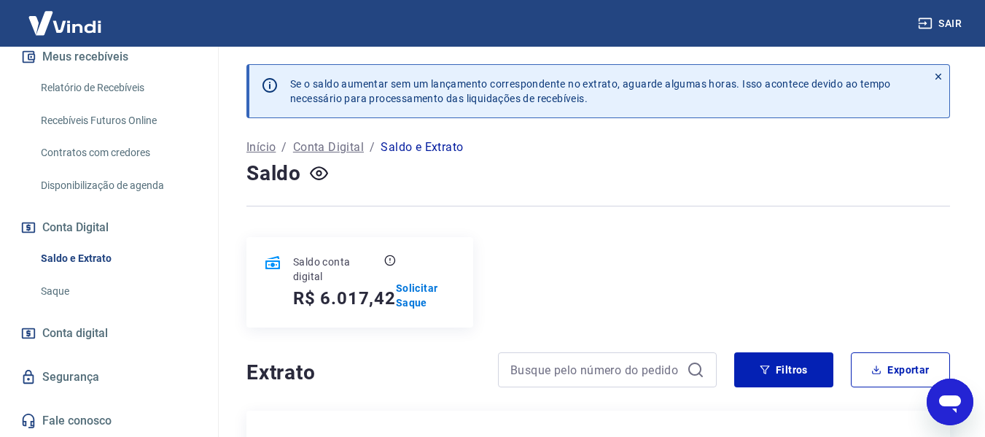
click at [47, 292] on link "Saque" at bounding box center [117, 291] width 165 height 30
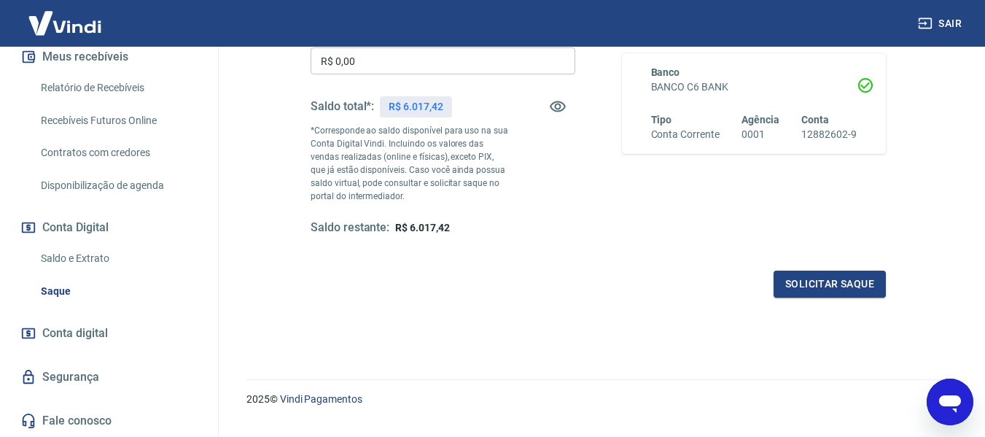
scroll to position [297, 0]
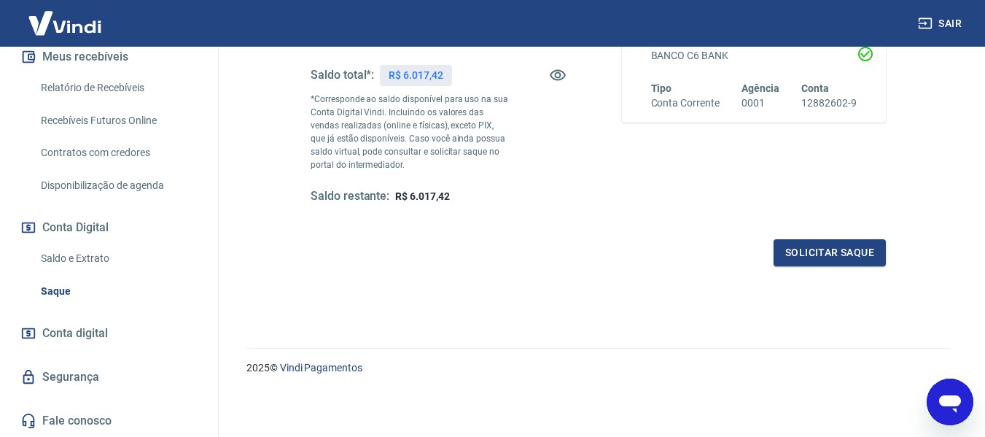
click at [56, 333] on span "Conta digital" at bounding box center [75, 333] width 66 height 20
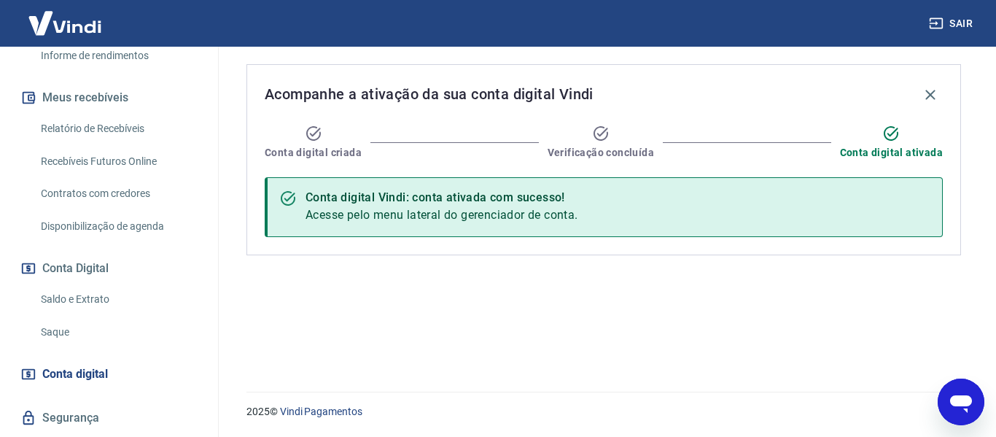
scroll to position [433, 0]
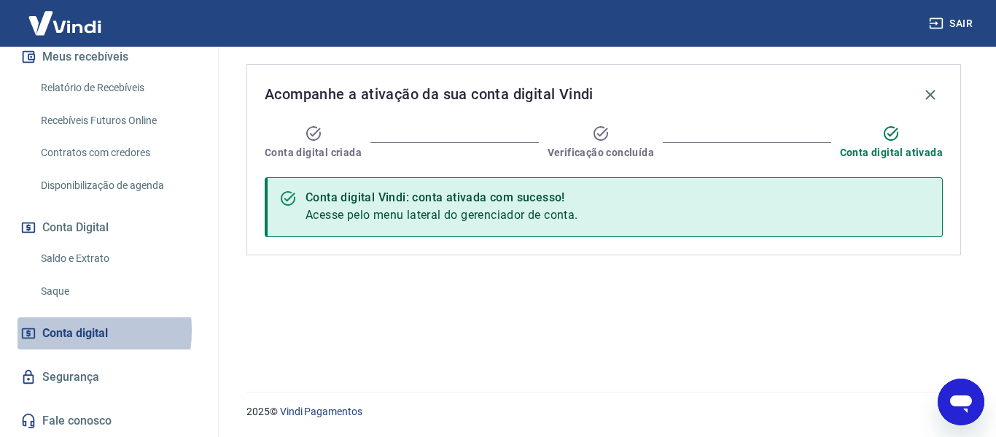
click at [45, 330] on span "Conta digital" at bounding box center [75, 333] width 66 height 20
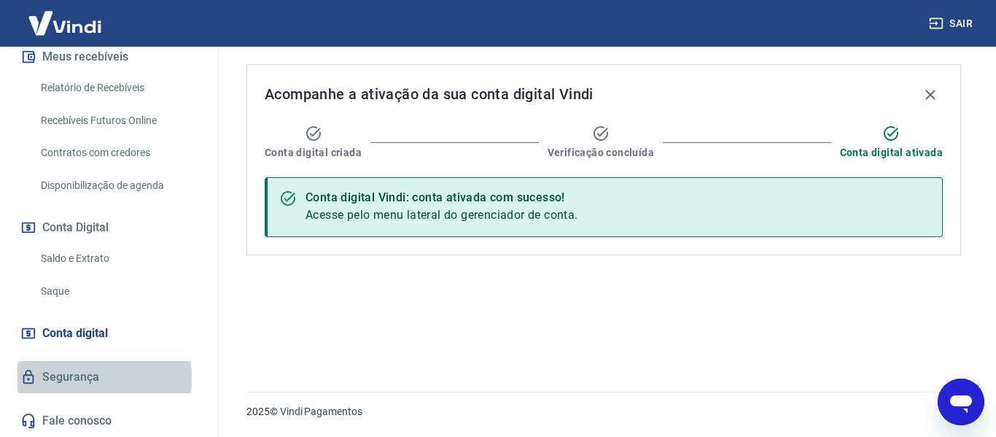
click at [58, 378] on link "Segurança" at bounding box center [108, 377] width 183 height 32
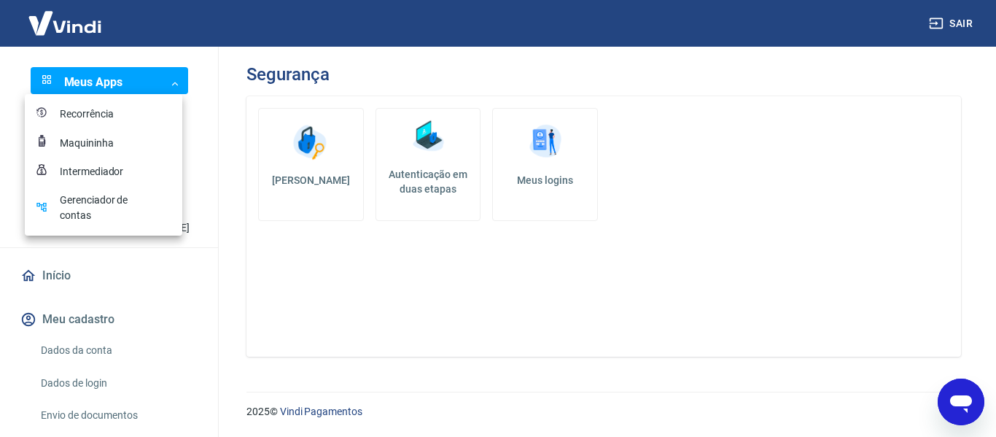
click at [168, 85] on body "Sair Meus Apps ​ ​ L LUCIANA CALABRO luciana.calabro.berti@gmail.com Início Meu…" at bounding box center [498, 218] width 996 height 437
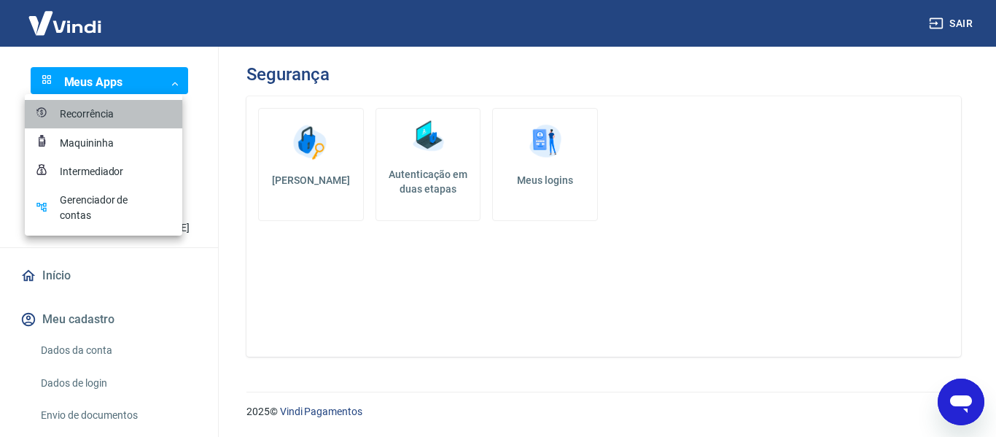
click at [77, 111] on div "Recorrência" at bounding box center [96, 113] width 73 height 15
